Goal: Find specific fact: Find specific fact

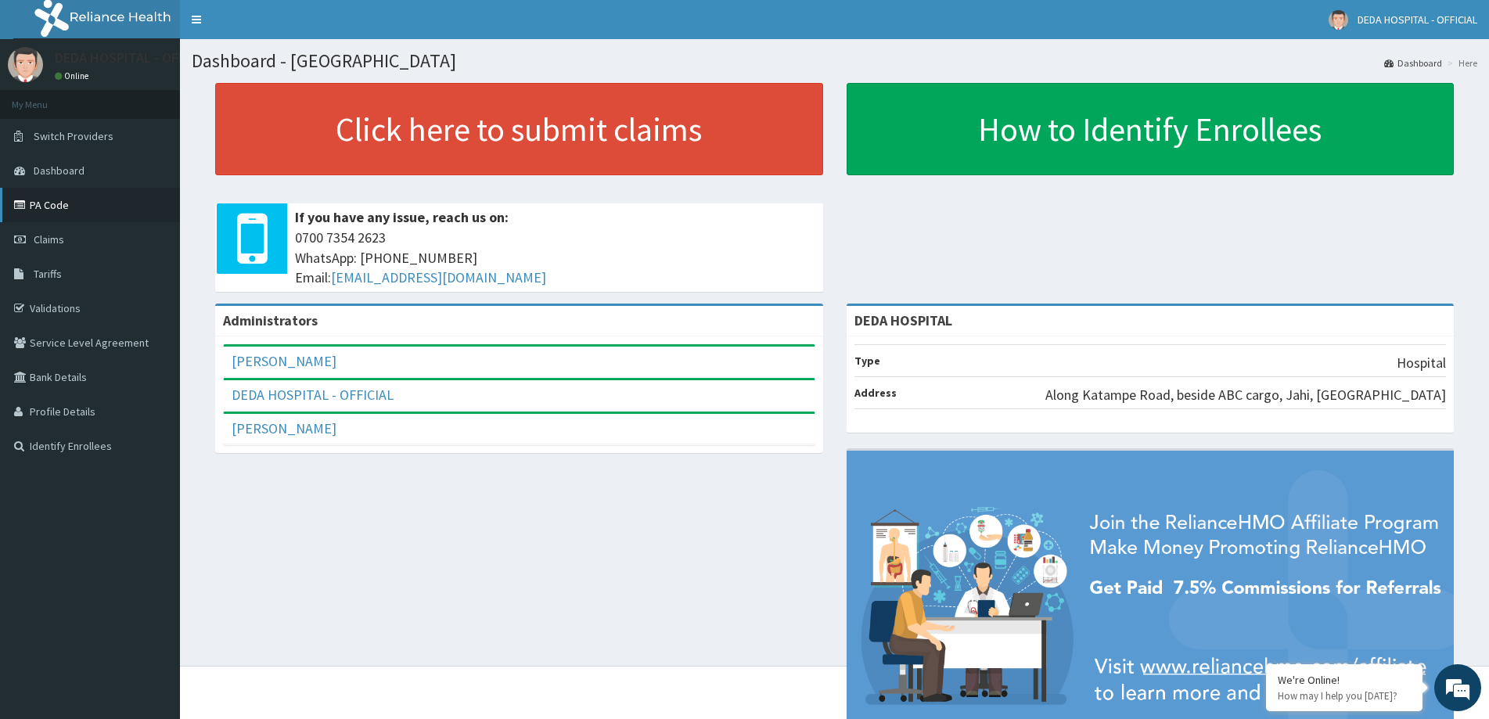
click at [50, 205] on link "PA Code" at bounding box center [90, 205] width 180 height 34
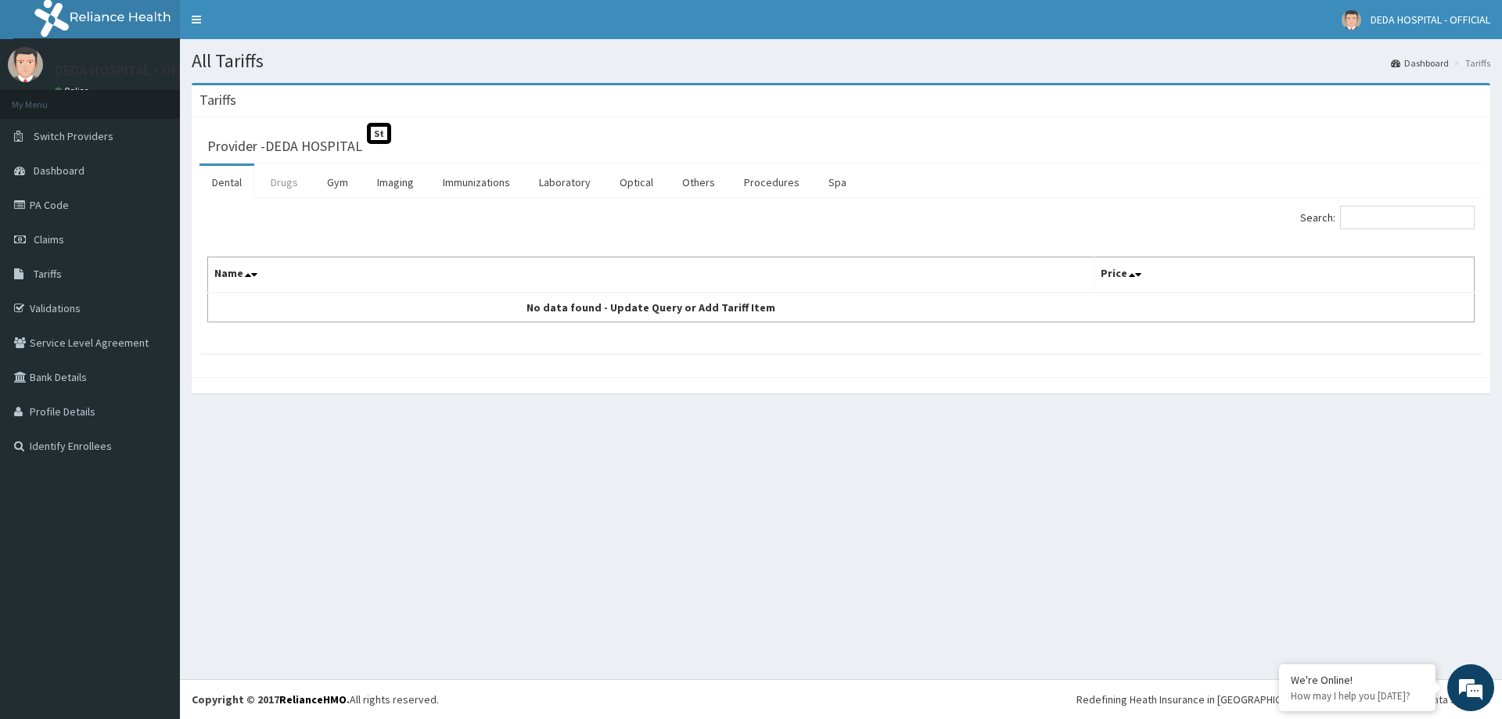
click at [274, 174] on link "Drugs" at bounding box center [284, 182] width 52 height 33
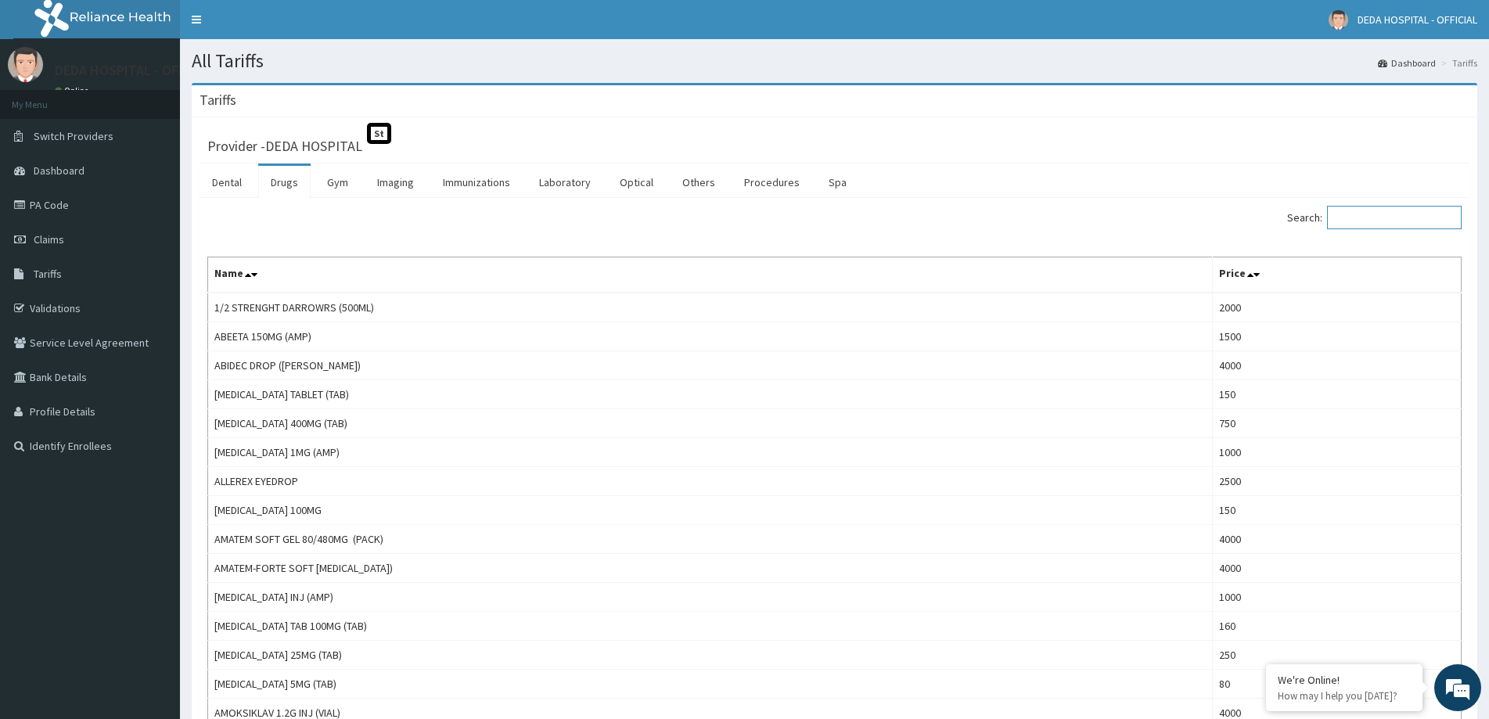
click at [1397, 216] on input "Search:" at bounding box center [1394, 217] width 135 height 23
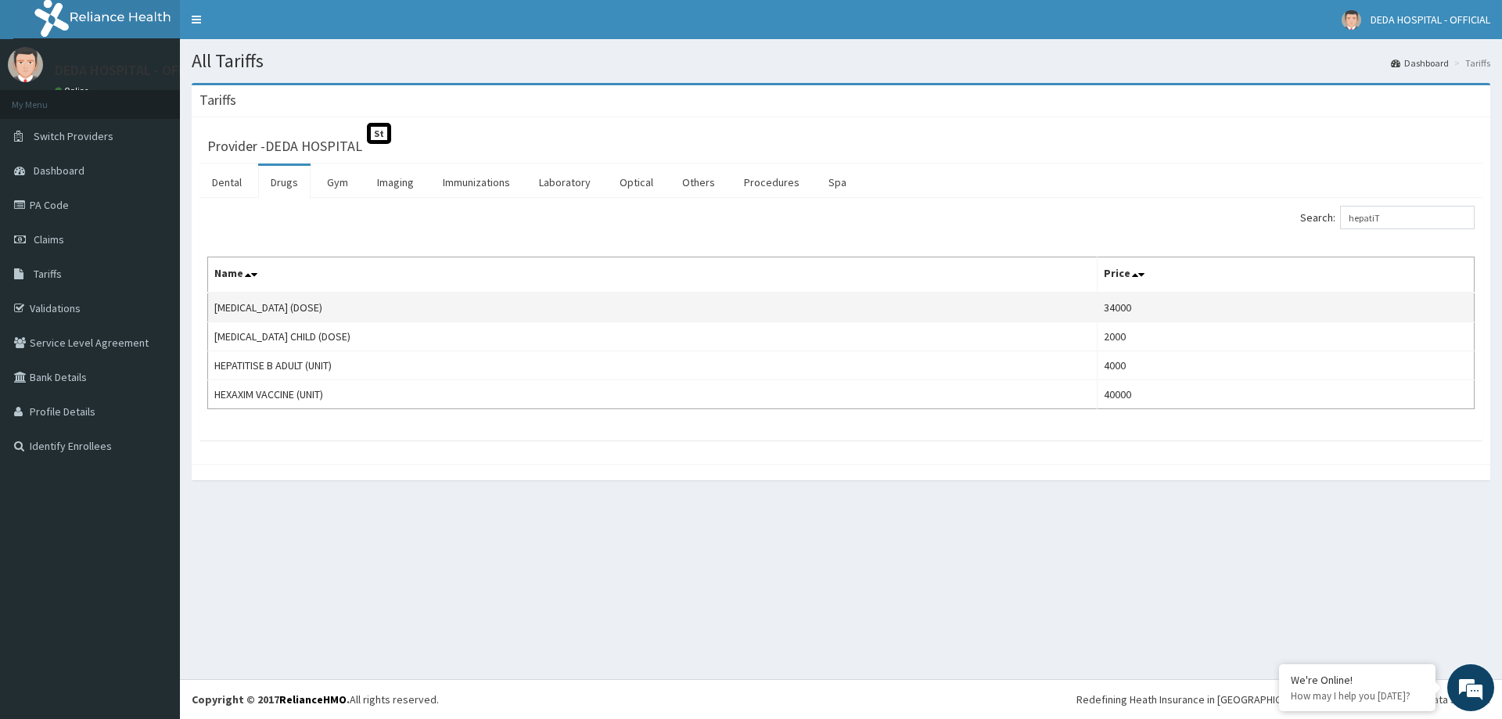
click at [326, 307] on td "HEPATITIS A VACCINE (DOSE)" at bounding box center [653, 308] width 890 height 30
copy td "HEPATITIS A VACCINE (DOSE)"
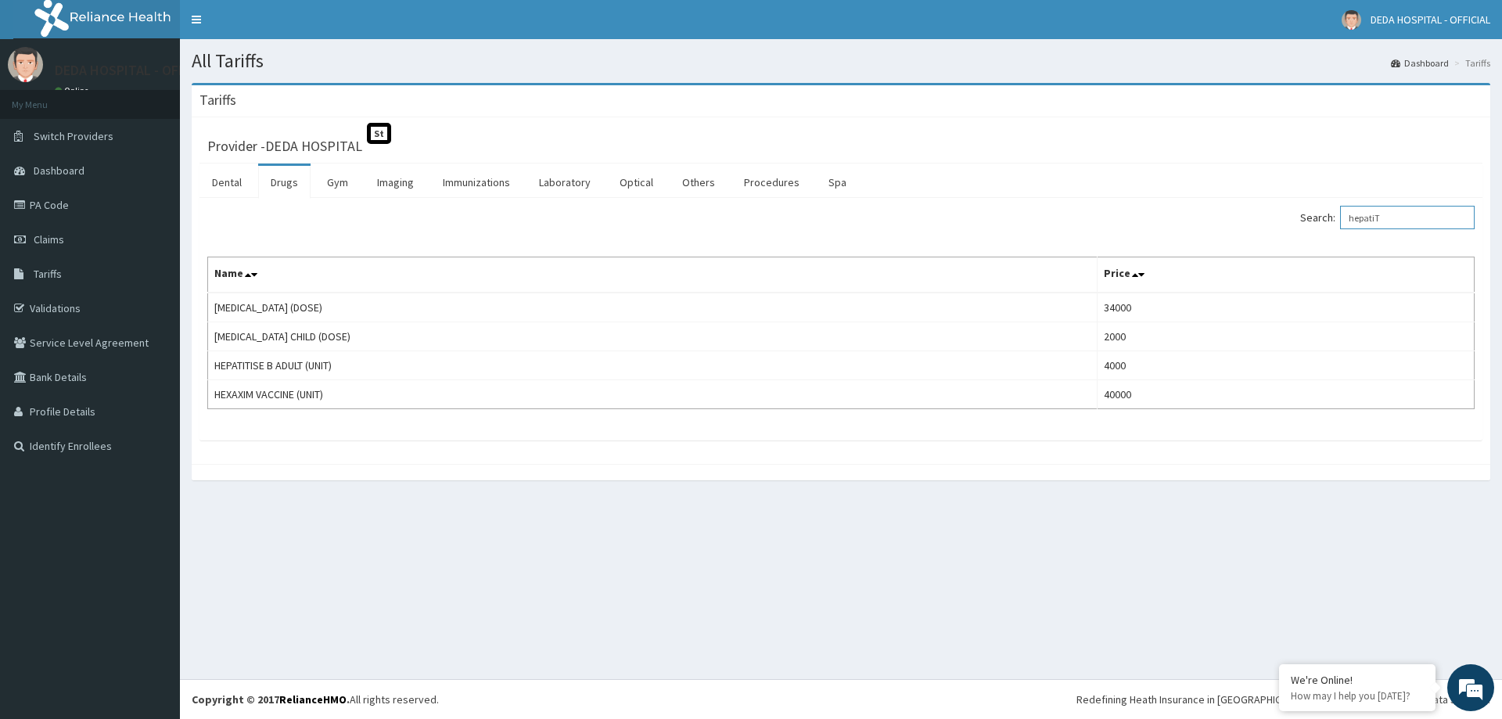
click at [1403, 216] on input "hepatiT" at bounding box center [1407, 217] width 135 height 23
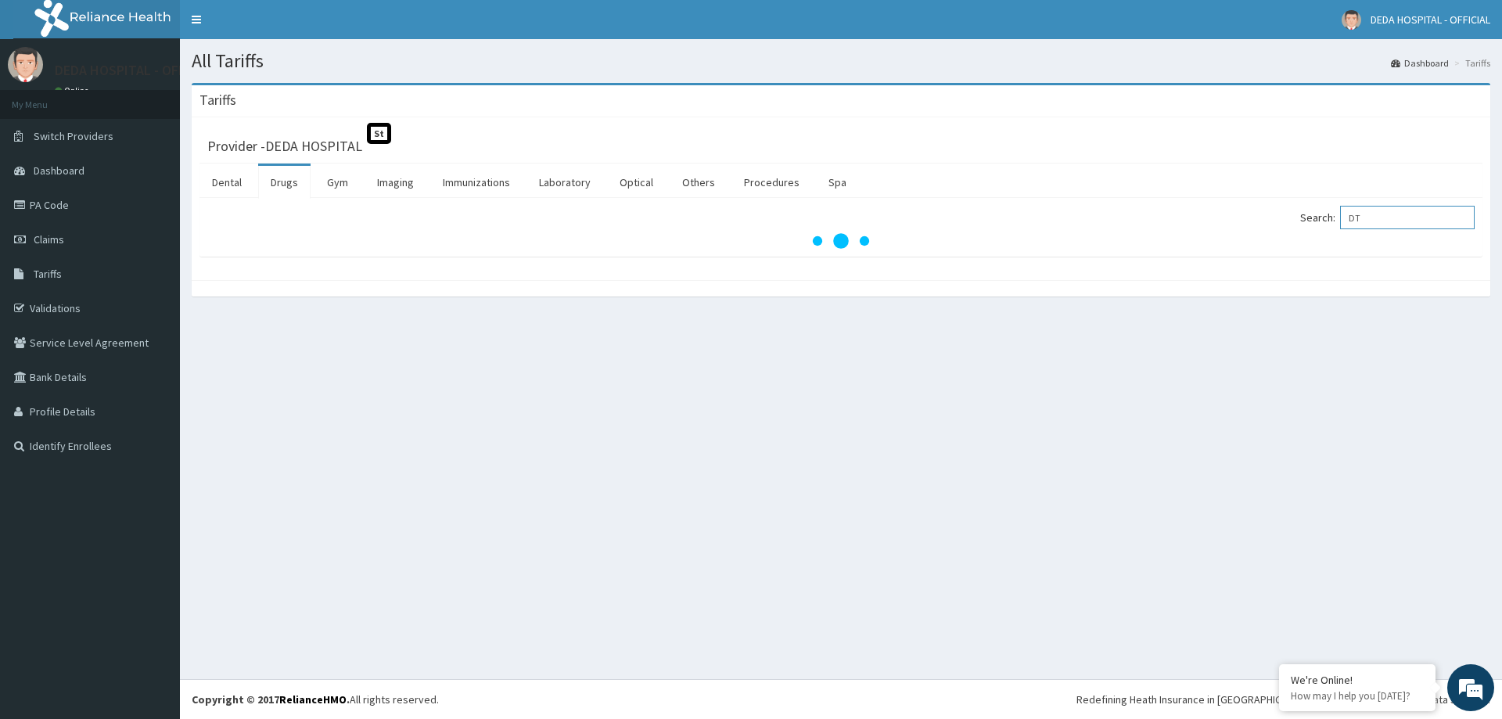
type input "D"
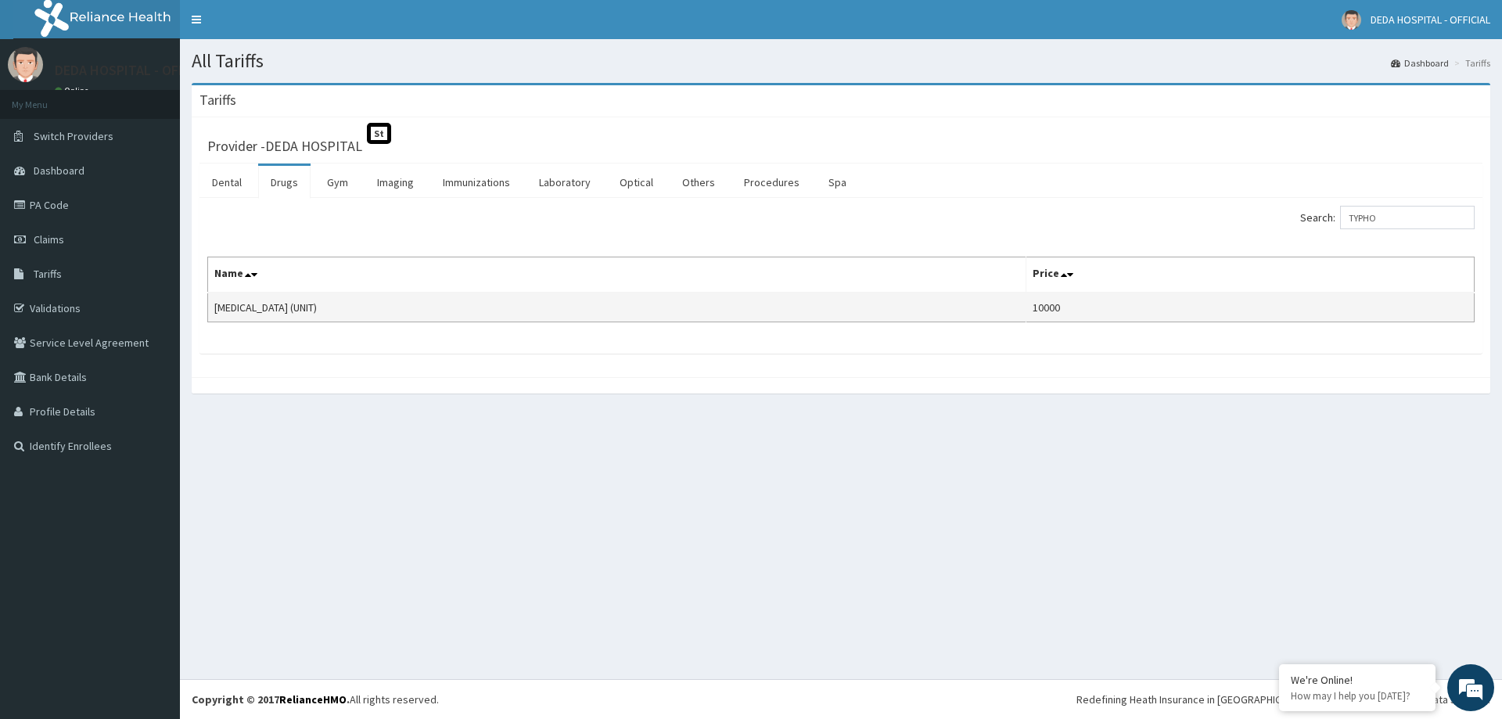
click at [250, 302] on td "TYPHOID VACCINE (UNIT)" at bounding box center [617, 308] width 818 height 30
copy td "TYPHOID VACCINE (UNIT)"
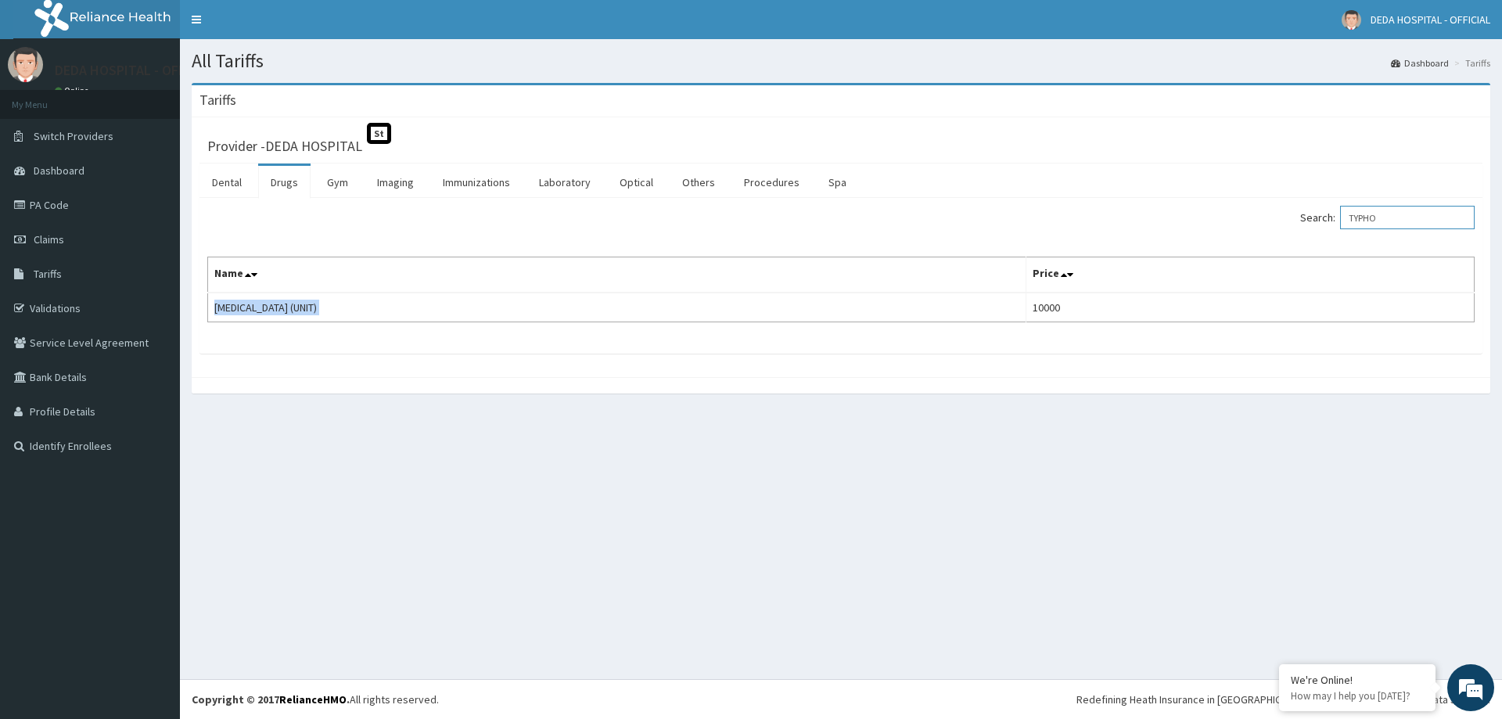
click at [1397, 210] on input "TYPHO" at bounding box center [1407, 217] width 135 height 23
click at [1396, 210] on input "TYPHO" at bounding box center [1407, 217] width 135 height 23
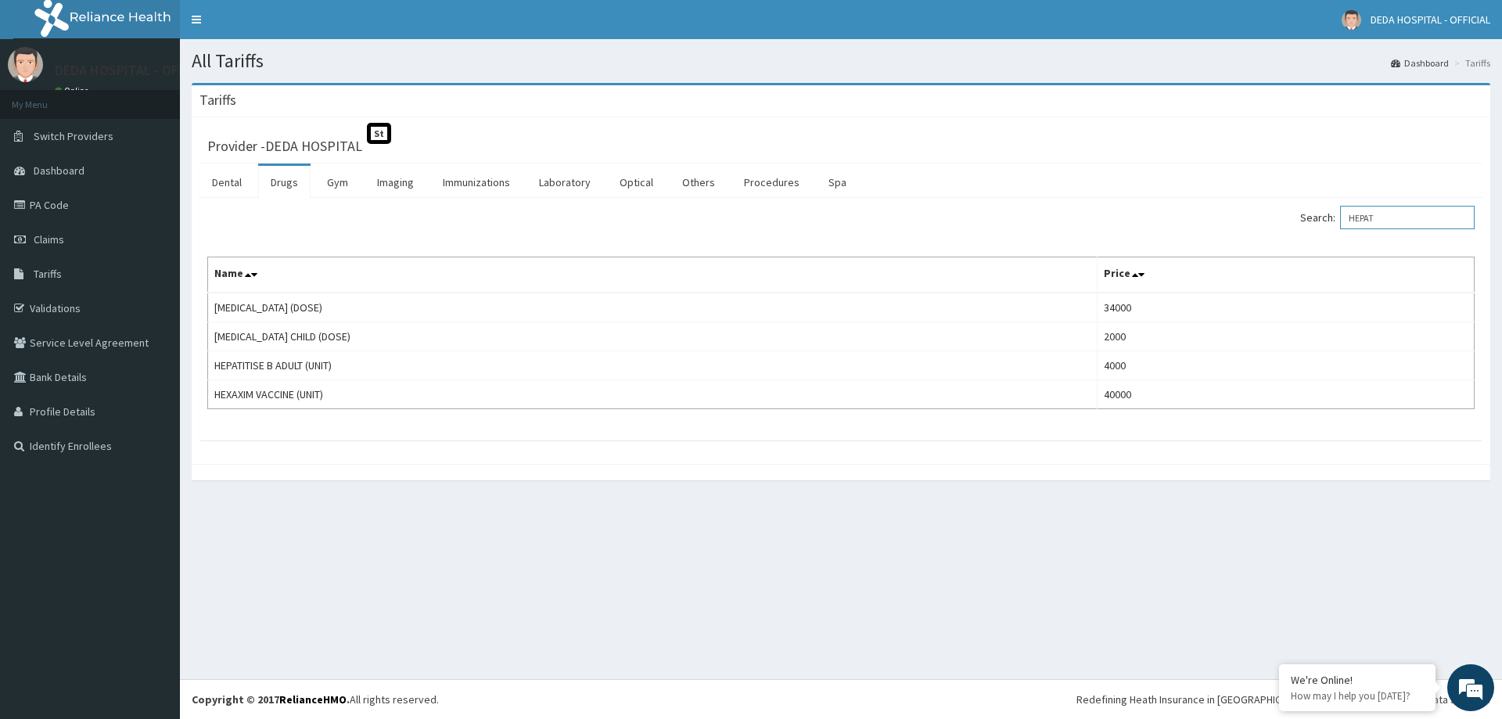
type input "HEPAT"
